Goal: Find specific page/section: Find specific page/section

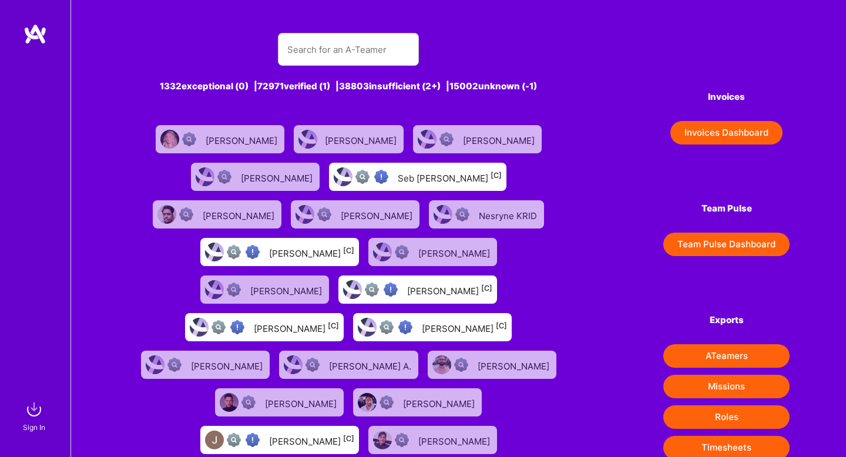
click at [34, 415] on img at bounding box center [33, 409] width 23 height 23
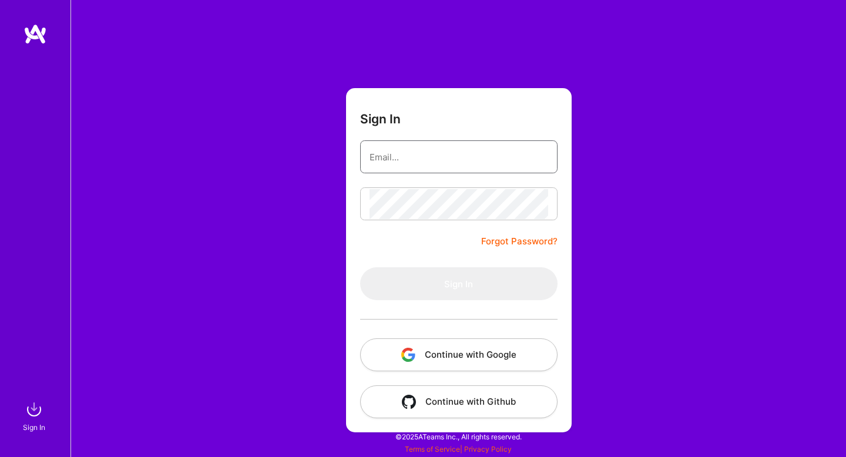
type input "[PERSON_NAME][EMAIL_ADDRESS][DOMAIN_NAME]"
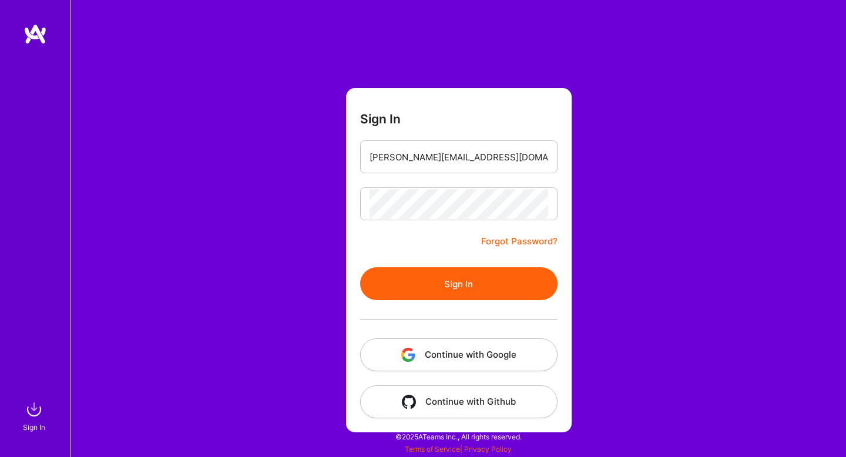
click at [435, 354] on button "Continue with Google" at bounding box center [458, 354] width 197 height 33
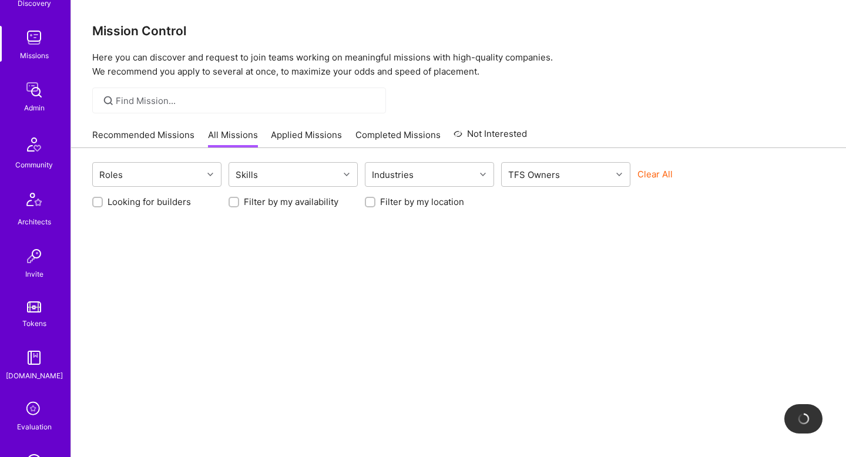
scroll to position [292, 0]
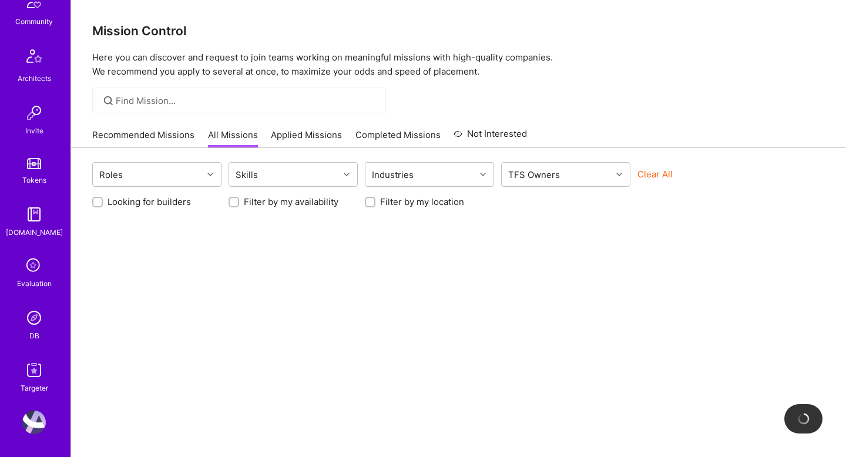
click at [32, 313] on img at bounding box center [33, 317] width 23 height 23
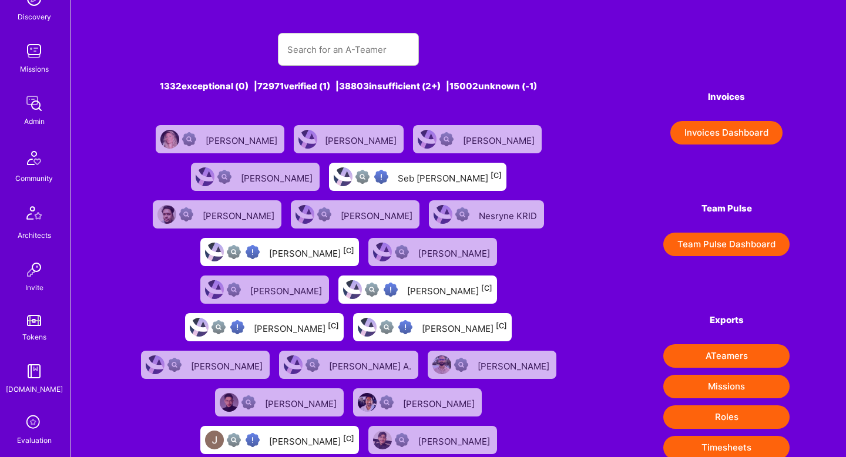
scroll to position [292, 0]
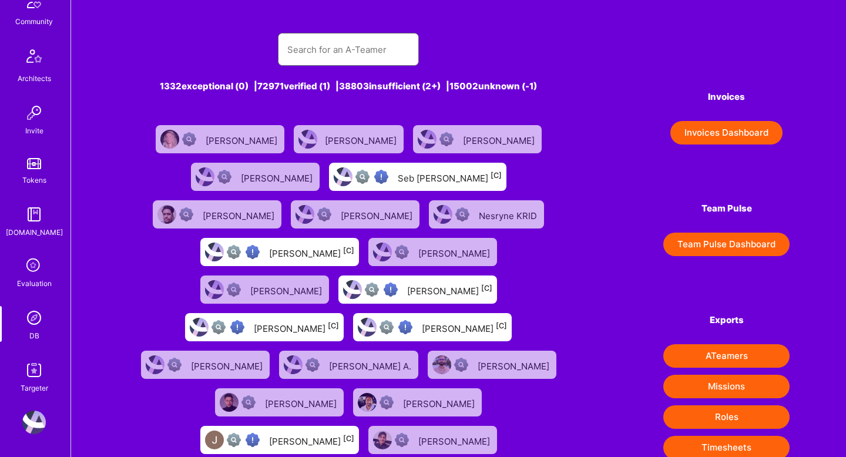
click at [303, 51] on input "text" at bounding box center [348, 50] width 122 height 30
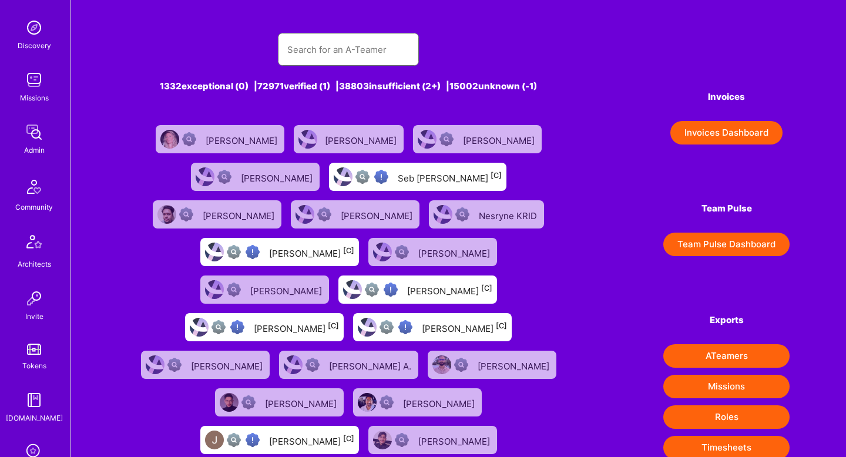
scroll to position [0, 0]
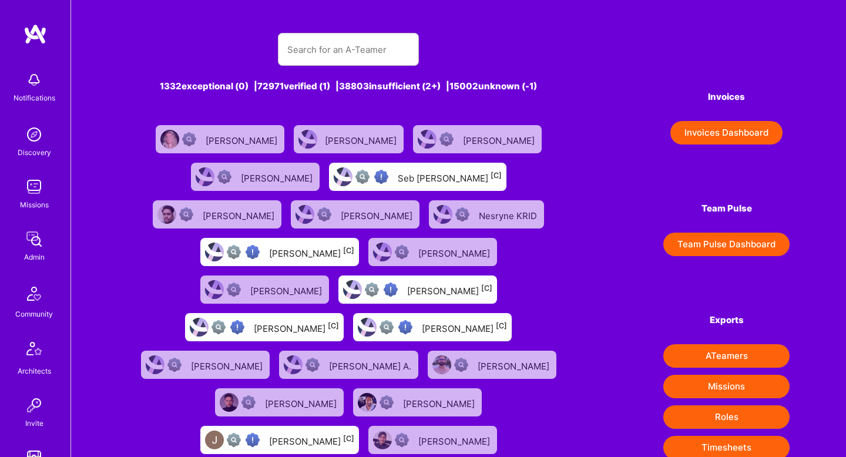
click at [30, 299] on img at bounding box center [34, 294] width 28 height 28
